Goal: Task Accomplishment & Management: Complete application form

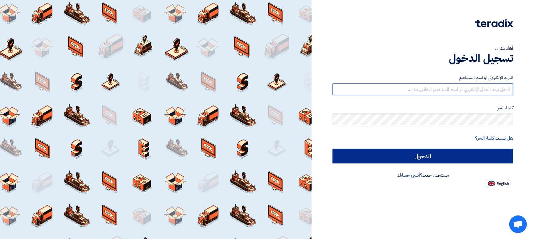
type input "[EMAIL_ADDRESS][DOMAIN_NAME]"
click at [397, 155] on input "الدخول" at bounding box center [423, 156] width 181 height 15
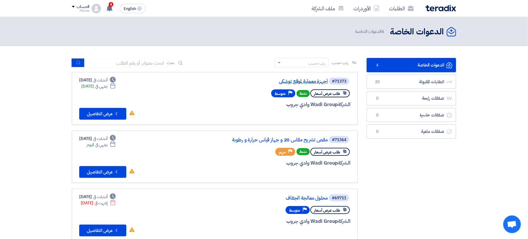
click at [300, 83] on link "أجهزة معملية لموقع توشكى" at bounding box center [269, 81] width 118 height 5
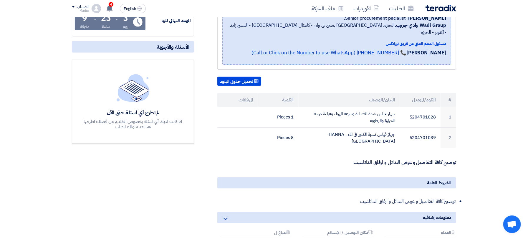
scroll to position [118, 0]
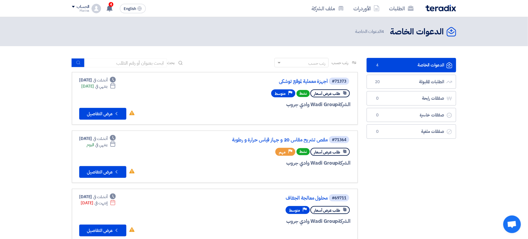
click at [269, 143] on div "#71364 مقص تشريح مقاس 20 و جهاز قياس حرارة و رطوبة" at bounding box center [280, 140] width 142 height 8
click at [270, 140] on link "مقص تشريح مقاس 20 و جهاز قياس حرارة و رطوبة" at bounding box center [269, 140] width 118 height 5
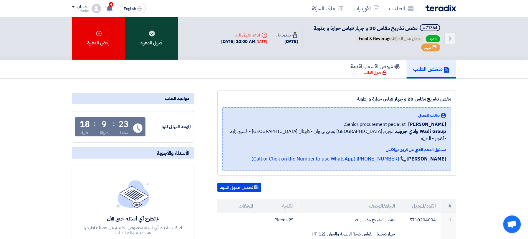
click at [163, 39] on div "قبول الدعوه" at bounding box center [151, 38] width 53 height 43
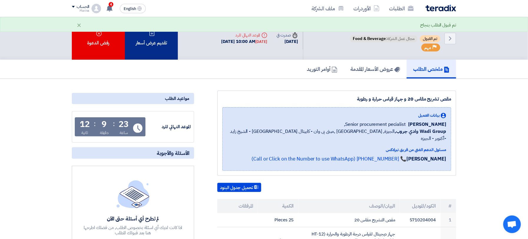
click at [157, 42] on div "تقديم عرض أسعار" at bounding box center [151, 38] width 53 height 43
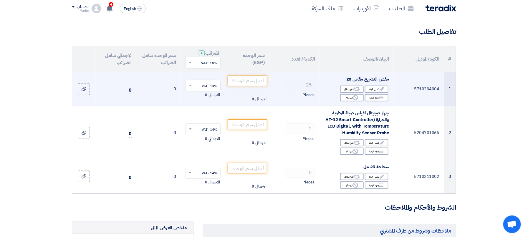
scroll to position [79, 0]
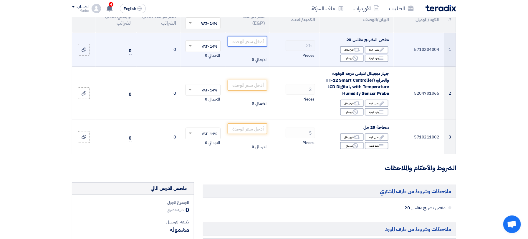
click at [250, 43] on input "number" at bounding box center [248, 41] width 40 height 11
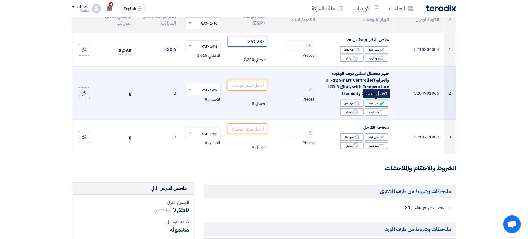
type input "290.00"
click at [375, 105] on div "Edit تعديل البند" at bounding box center [377, 103] width 24 height 7
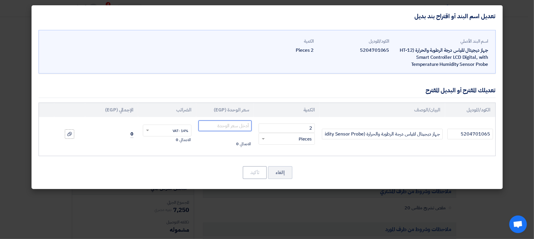
click at [221, 128] on input "number" at bounding box center [225, 126] width 53 height 11
type input "19980"
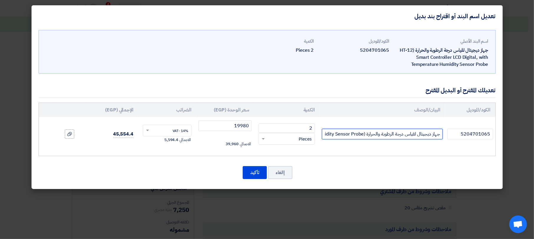
click at [324, 134] on input "جهاز ديجيتال لقياس درجة الرطوبة والحرارة (HT-12 Smart Controller LCD Digital, w…" at bounding box center [382, 134] width 121 height 11
click at [377, 134] on input "جهاز ديجيتال لقياس درجة الرطوبة والحرارة (HT-12 Smart Controller LCD Digital, w…" at bounding box center [382, 134] width 121 height 11
drag, startPoint x: 345, startPoint y: 134, endPoint x: 377, endPoint y: 134, distance: 31.8
click at [377, 134] on input "جهاز ديجيتال لقياس درجة الرطوبة والحرارة استيراد لمدة شهرين (HT-12 Smart Contro…" at bounding box center [382, 134] width 121 height 11
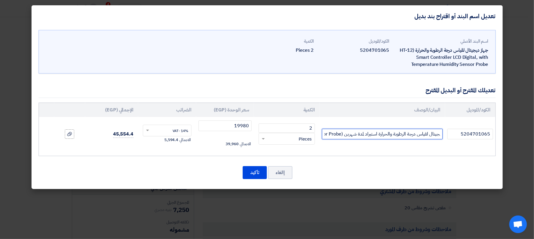
type input "جهاز ديجيتال لقياس درجة الرطوبة والحرارة استيراد لمدة شهرين (HT-12 Smart Contro…"
drag, startPoint x: 372, startPoint y: 134, endPoint x: 343, endPoint y: 157, distance: 37.6
click at [343, 157] on div "اسم البند الأصلي جهاز ديجيتال لقياس درجة الرطوبة والحرارة (HT-12 Smart Controll…" at bounding box center [267, 108] width 471 height 162
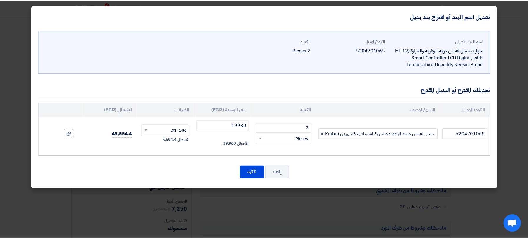
scroll to position [0, 0]
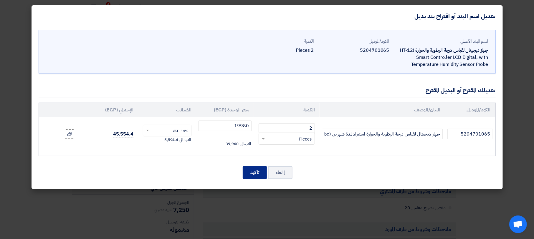
click at [253, 172] on button "تأكيد" at bounding box center [255, 172] width 24 height 13
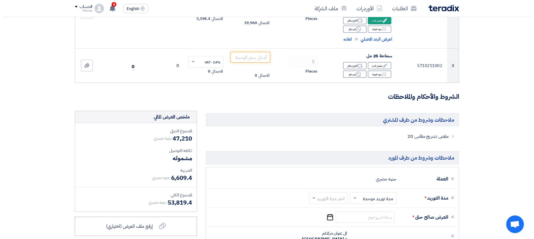
scroll to position [157, 0]
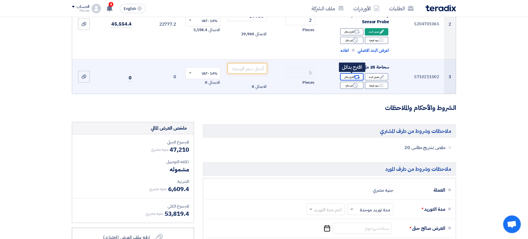
click at [353, 77] on div "Alternative اقترح بدائل" at bounding box center [352, 76] width 24 height 7
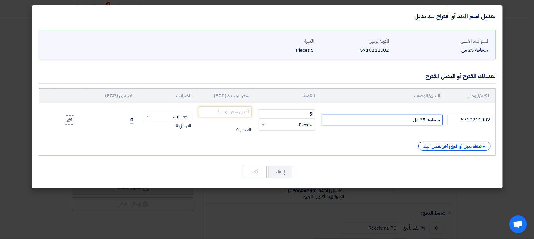
click at [387, 123] on input "سحاحة 25 مل" at bounding box center [382, 120] width 121 height 11
type input "سحاحة 25 مل المانى حنفية زجاج"
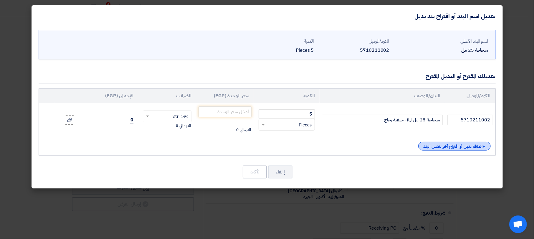
click at [429, 144] on div "+ اضافة بديل أو اقتراح آخر لنفس البند" at bounding box center [454, 146] width 72 height 9
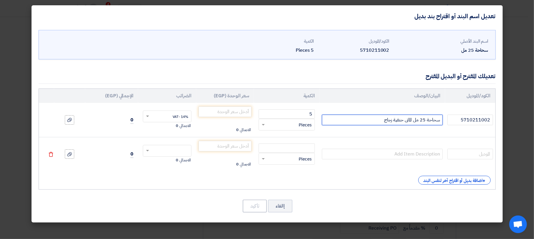
drag, startPoint x: 394, startPoint y: 120, endPoint x: 443, endPoint y: 123, distance: 49.0
click at [443, 123] on td "سحاحة 25 مل المانى حنفية زجاج" at bounding box center [382, 120] width 125 height 34
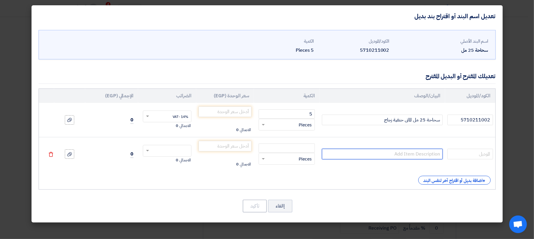
paste input "سحاحة 25 مل المانى حنفية"
type input "سحاحة 25 مل المانى حنفية تيفلون"
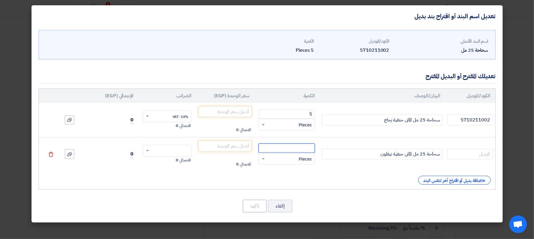
click at [306, 149] on input "number" at bounding box center [287, 148] width 56 height 9
type input "5"
click at [167, 150] on input "text" at bounding box center [171, 151] width 36 height 9
click at [166, 163] on div "14% -VAT" at bounding box center [167, 162] width 48 height 10
click at [227, 111] on input "number" at bounding box center [225, 112] width 53 height 11
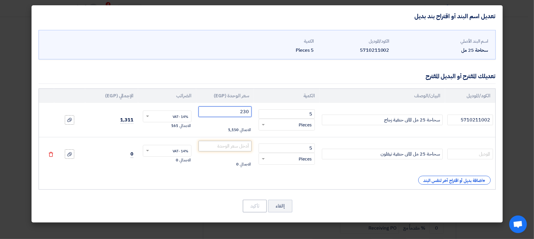
type input "230"
click at [235, 151] on input "number" at bounding box center [225, 146] width 53 height 11
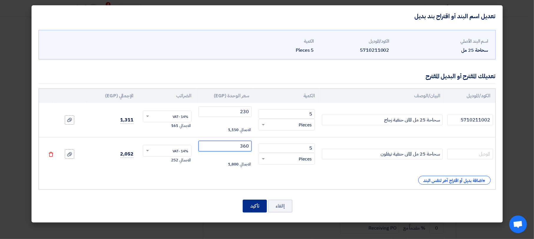
type input "360"
click at [256, 209] on button "تأكيد" at bounding box center [255, 206] width 24 height 13
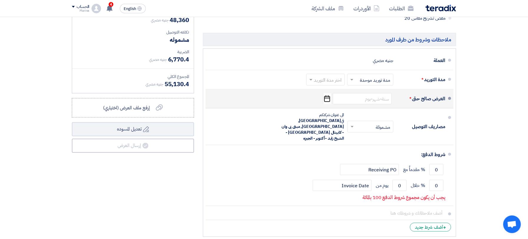
scroll to position [314, 0]
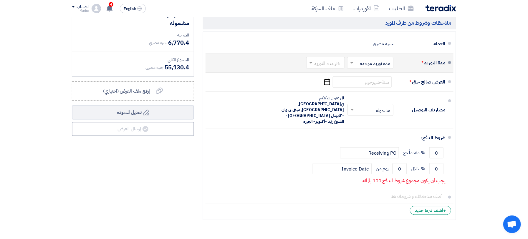
click at [325, 65] on input "text" at bounding box center [325, 63] width 36 height 9
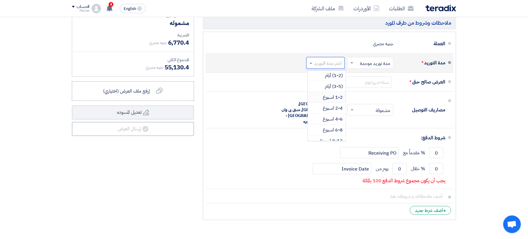
click at [325, 95] on span "1-2 اسبوع" at bounding box center [333, 97] width 20 height 7
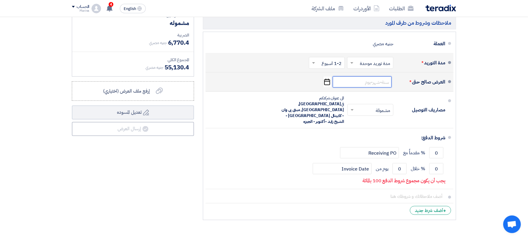
click at [362, 82] on input at bounding box center [362, 82] width 59 height 11
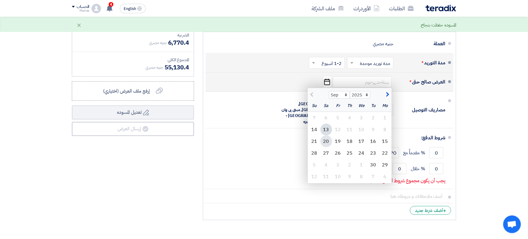
click at [327, 140] on div "20" at bounding box center [326, 142] width 12 height 12
type input "[DATE]"
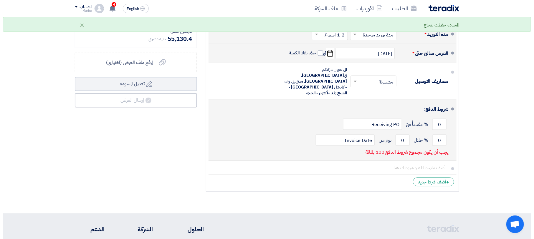
scroll to position [353, 0]
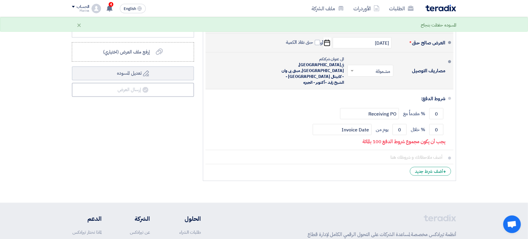
click at [366, 69] on input "text" at bounding box center [369, 71] width 43 height 9
click at [367, 89] on div "غير مشمولة" at bounding box center [371, 94] width 45 height 11
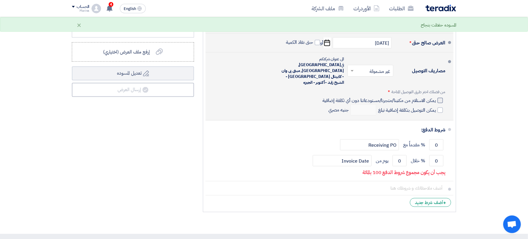
click at [438, 98] on div at bounding box center [440, 100] width 5 height 5
click at [436, 97] on input "يمكن الاستلام من مكتبنا/متجرنا/مستودعاتنا دون أي تكلفة إضافية" at bounding box center [378, 102] width 115 height 11
checkbox input "true"
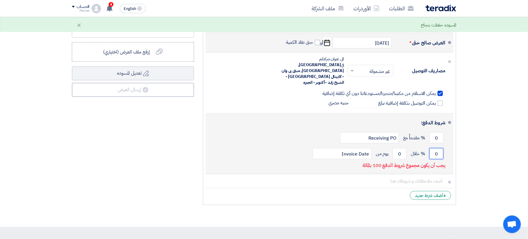
click at [437, 148] on input "0" at bounding box center [436, 153] width 14 height 11
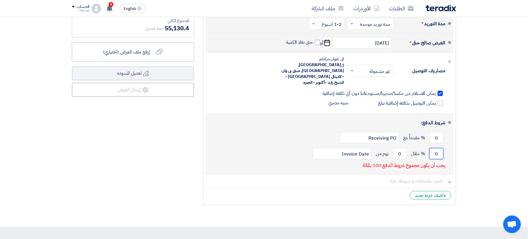
drag, startPoint x: 437, startPoint y: 143, endPoint x: 434, endPoint y: 144, distance: 3.2
click at [434, 148] on input "0" at bounding box center [436, 153] width 14 height 11
type input "100"
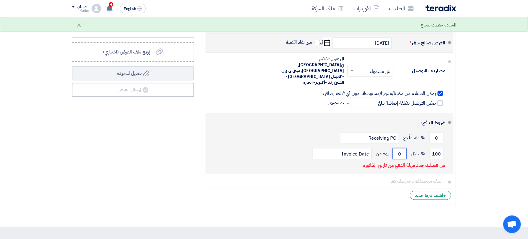
drag, startPoint x: 403, startPoint y: 140, endPoint x: 398, endPoint y: 141, distance: 4.2
click at [398, 148] on input "0" at bounding box center [400, 153] width 14 height 11
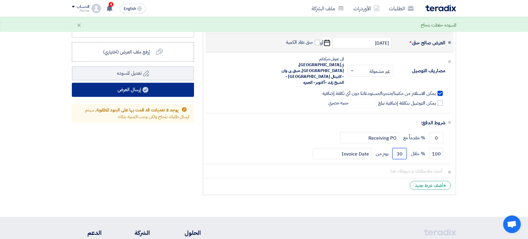
type input "30"
click at [161, 90] on button "إرسال العرض" at bounding box center [133, 90] width 122 height 14
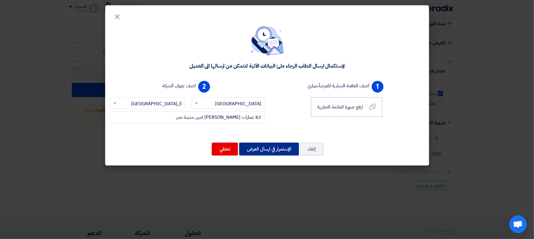
click at [275, 153] on button "الإستمرار في ارسال العرض" at bounding box center [269, 149] width 60 height 13
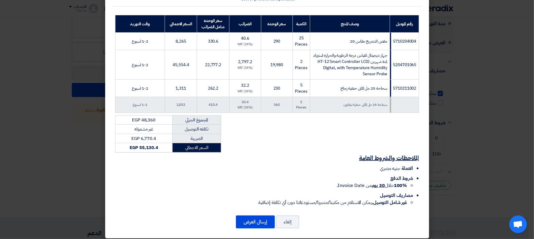
scroll to position [83, 0]
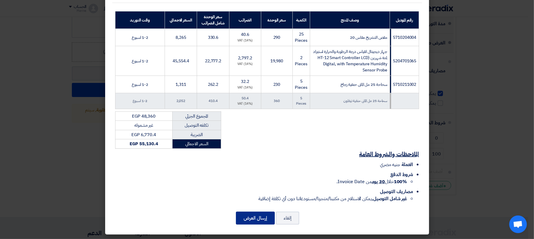
click at [249, 212] on button "إرسال العرض" at bounding box center [255, 218] width 39 height 13
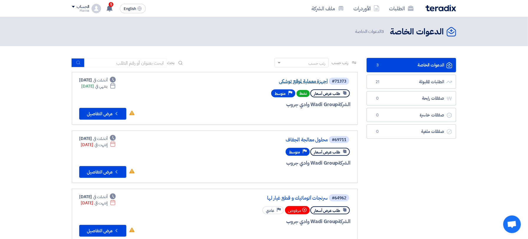
click at [310, 83] on link "أجهزة معملية لموقع توشكى" at bounding box center [269, 81] width 118 height 5
